Goal: Navigation & Orientation: Find specific page/section

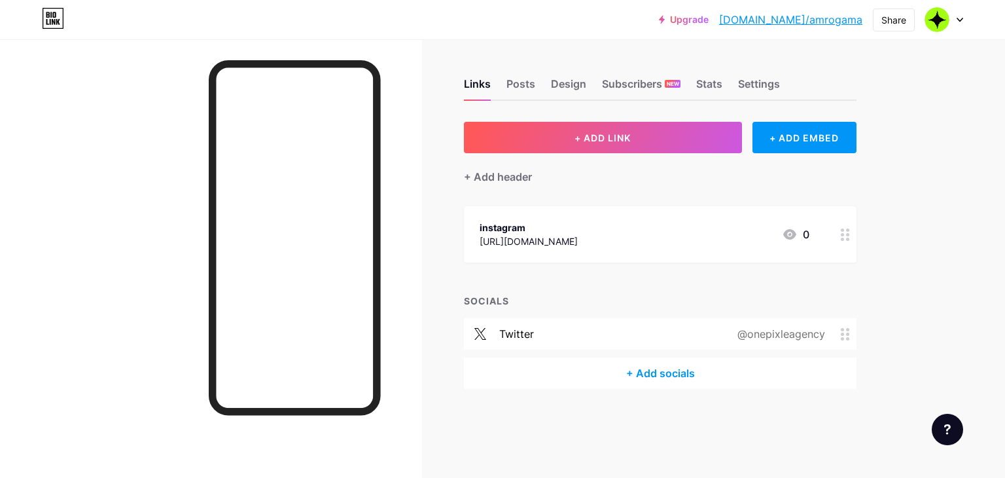
click at [709, 19] on link "Upgrade" at bounding box center [684, 19] width 50 height 10
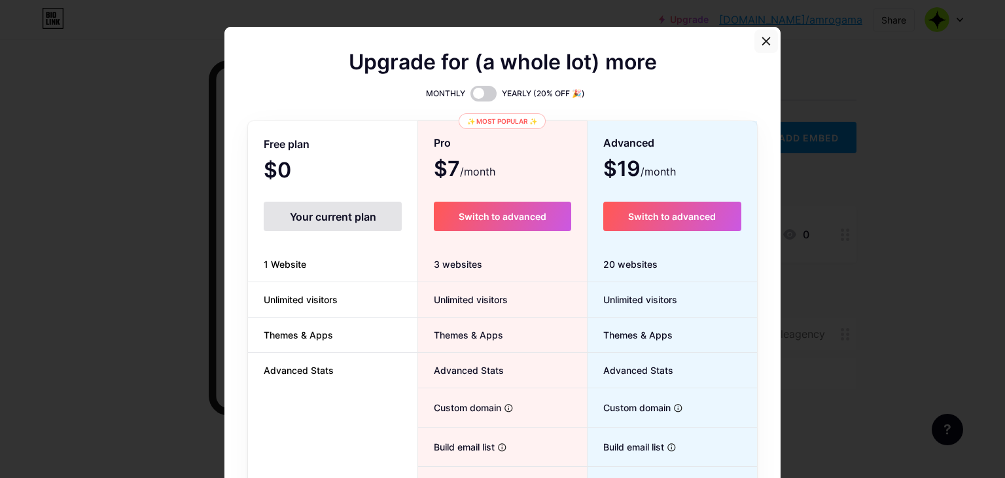
click at [763, 43] on icon at bounding box center [766, 41] width 7 height 7
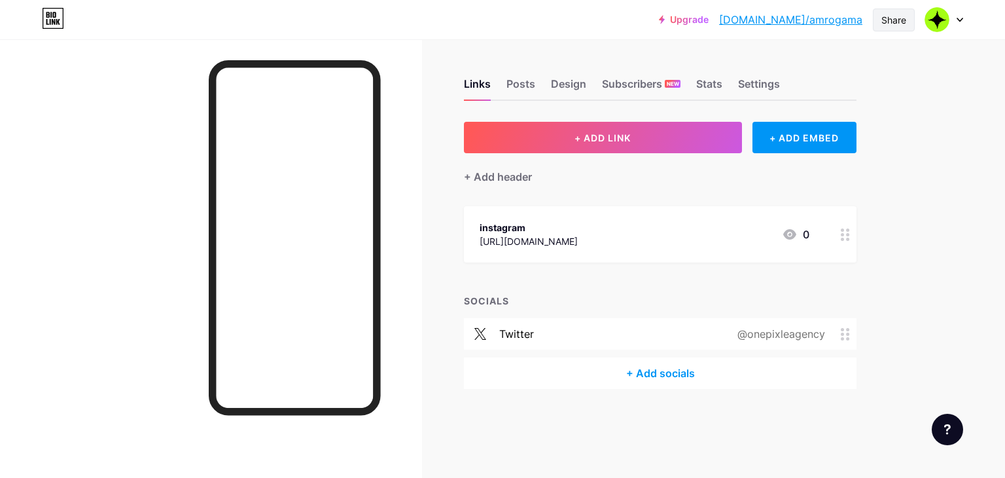
click at [911, 23] on div "Share" at bounding box center [894, 20] width 42 height 23
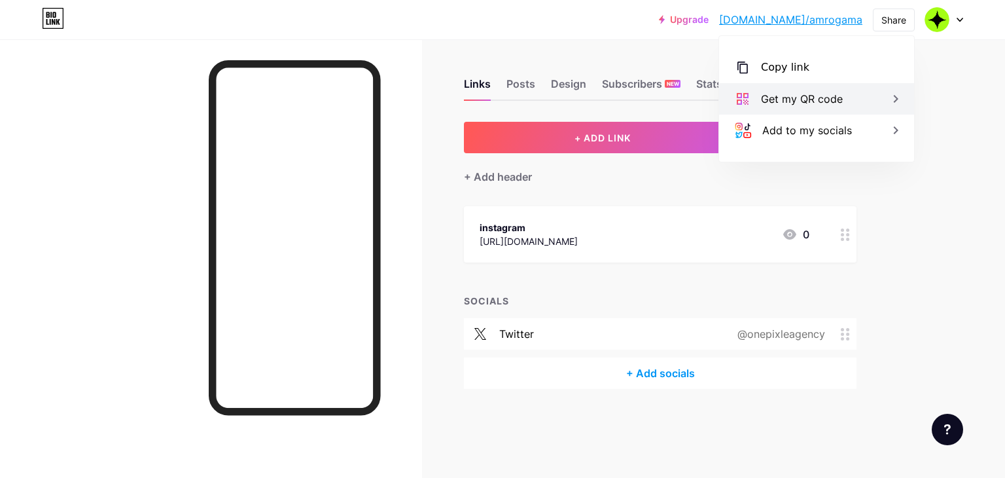
click at [892, 105] on icon at bounding box center [896, 99] width 16 height 16
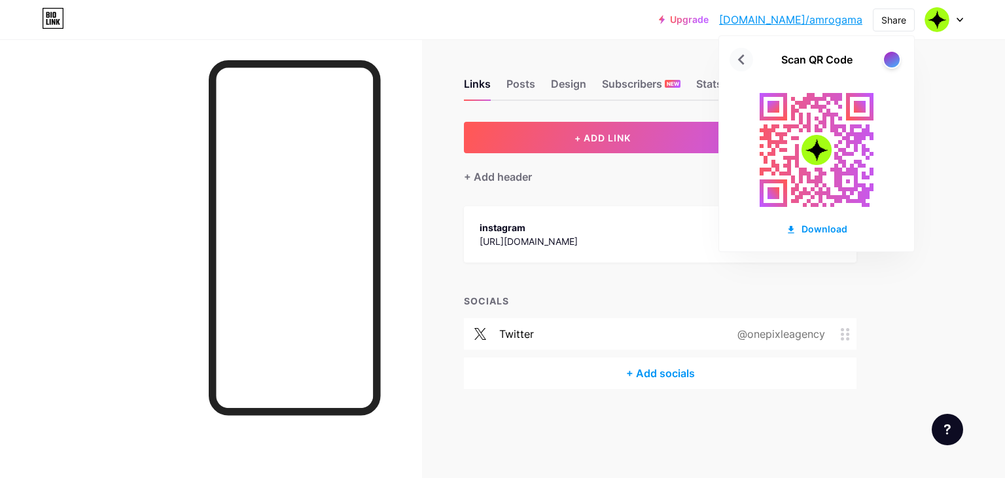
click at [741, 63] on icon at bounding box center [741, 59] width 21 height 21
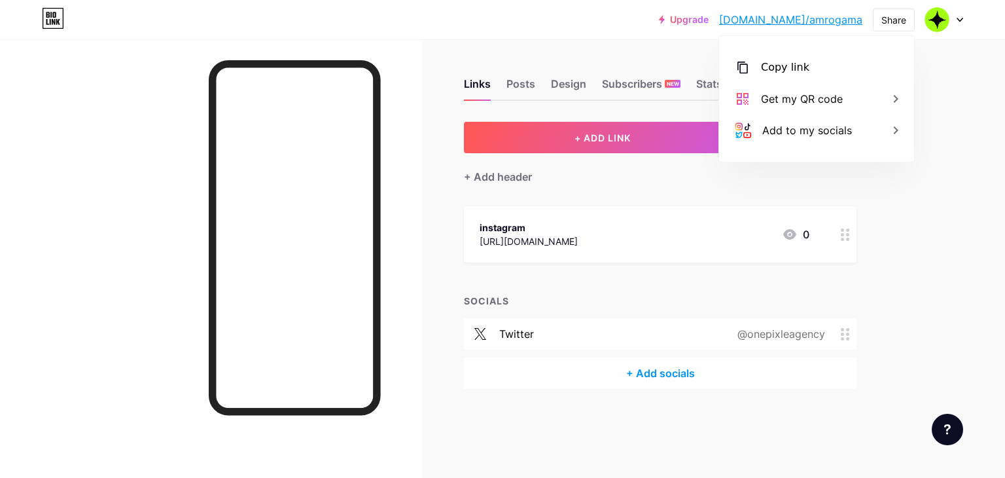
click at [917, 185] on div "Upgrade [DOMAIN_NAME]/amroga... [DOMAIN_NAME]/amrogama Share Copy link [URL][DO…" at bounding box center [502, 239] width 1005 height 478
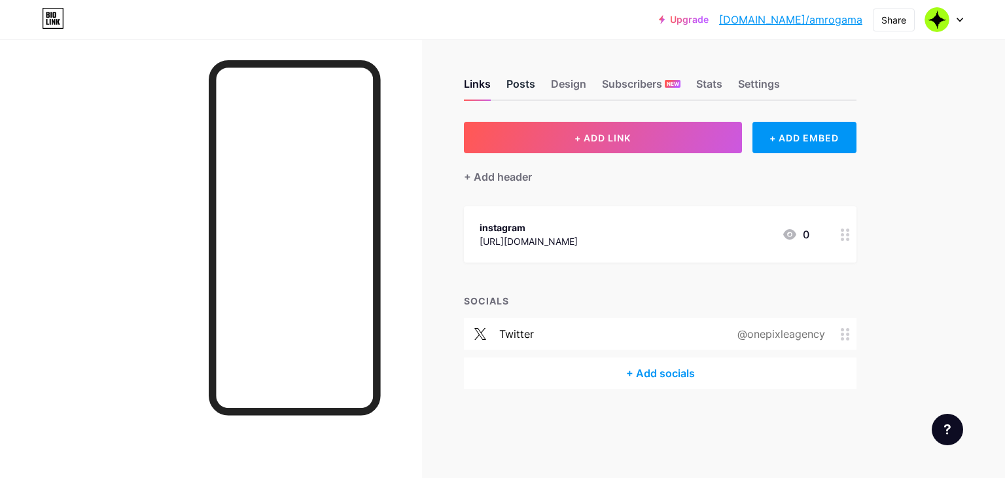
click at [526, 84] on div "Posts" at bounding box center [521, 88] width 29 height 24
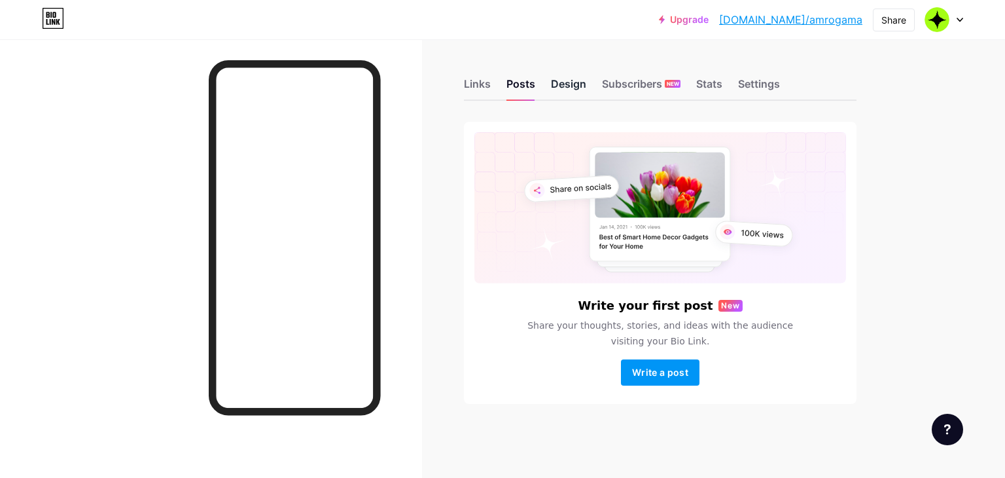
click at [564, 92] on div "Design" at bounding box center [568, 88] width 35 height 24
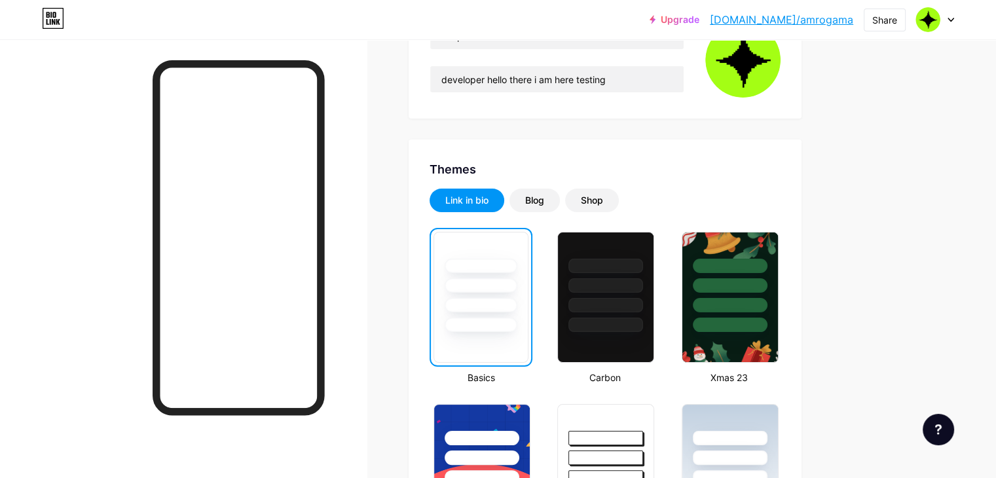
scroll to position [174, 0]
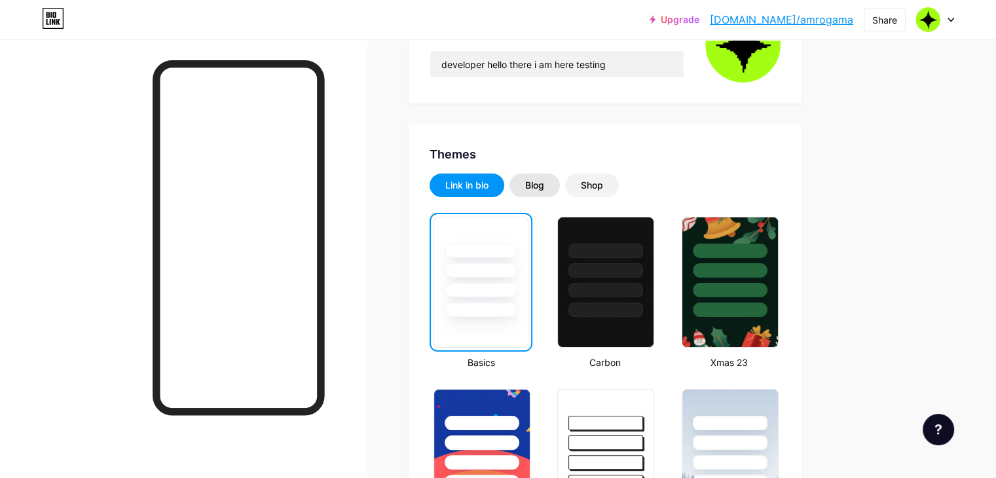
click at [544, 186] on div "Blog" at bounding box center [534, 185] width 19 height 13
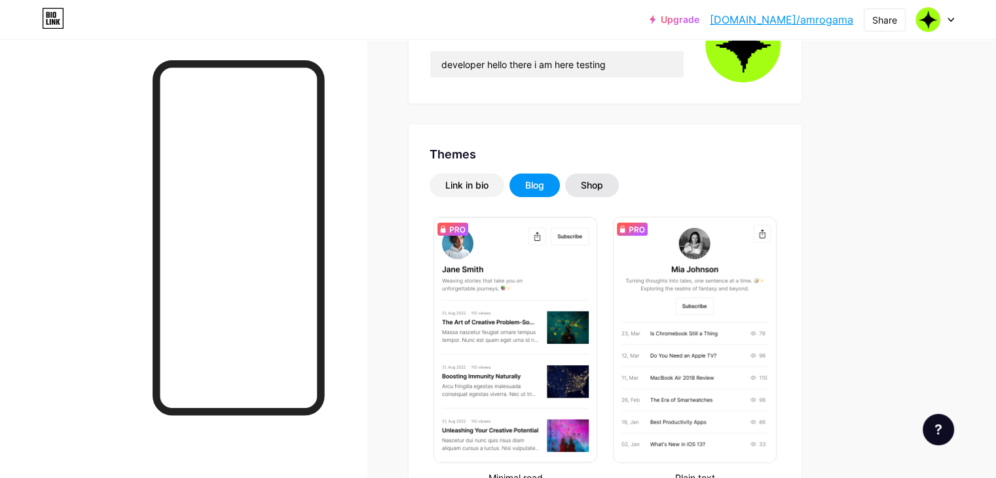
click at [603, 187] on div "Shop" at bounding box center [592, 185] width 22 height 13
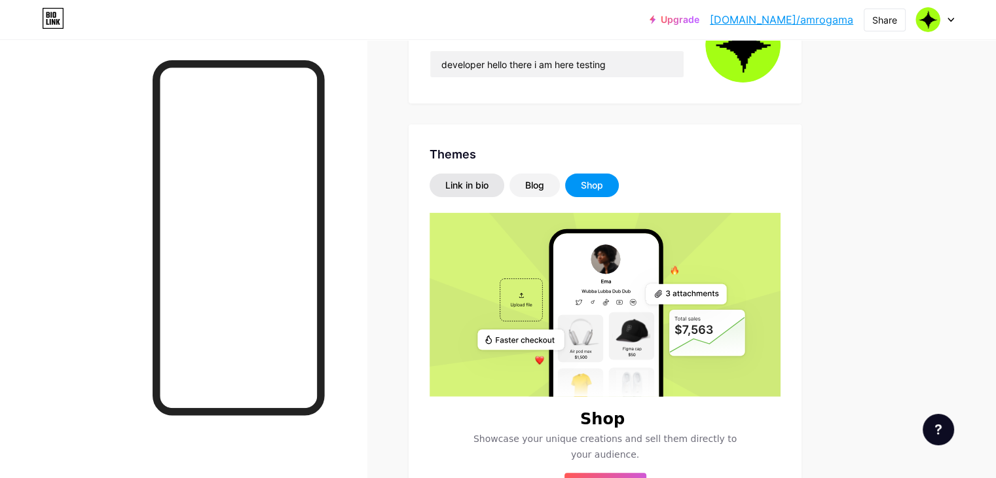
click at [504, 183] on div "Link in bio" at bounding box center [466, 185] width 75 height 24
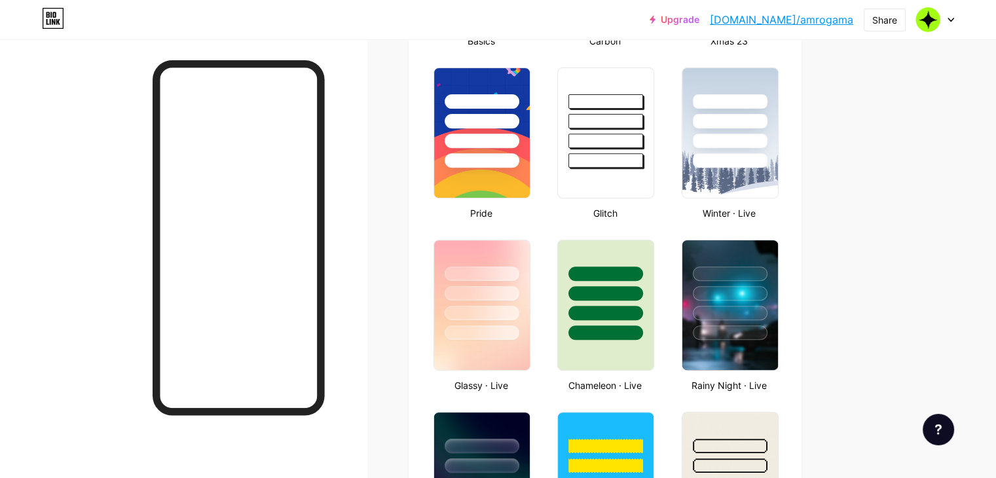
scroll to position [480, 0]
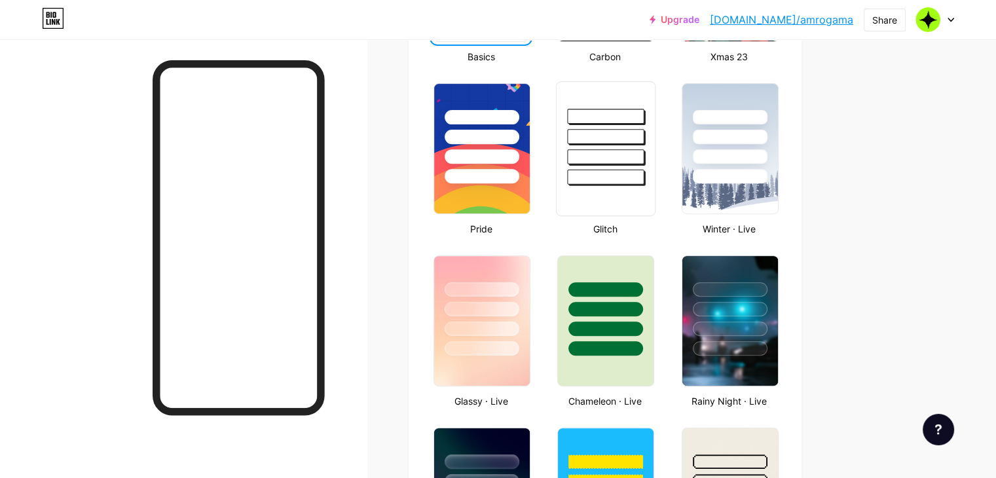
click at [644, 158] on div at bounding box center [606, 156] width 77 height 15
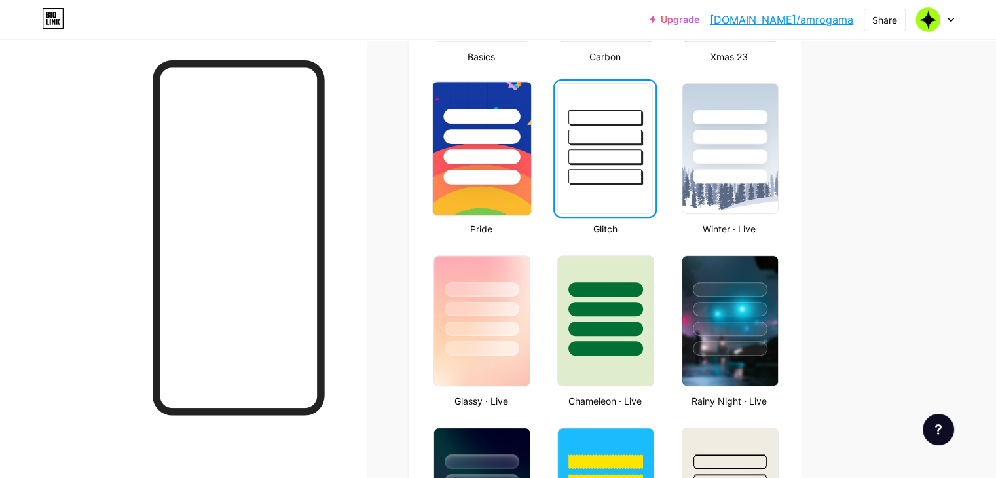
click at [531, 145] on div at bounding box center [482, 133] width 98 height 103
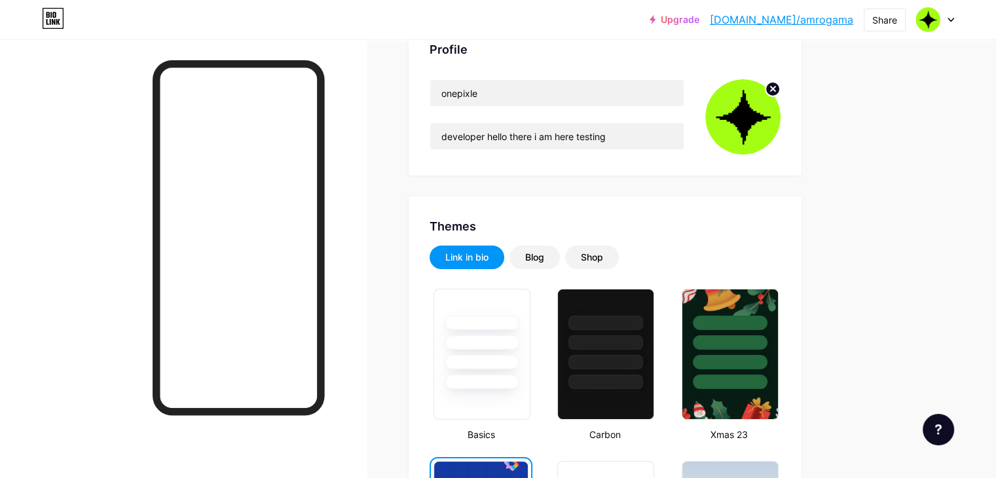
scroll to position [0, 0]
